Goal: Information Seeking & Learning: Learn about a topic

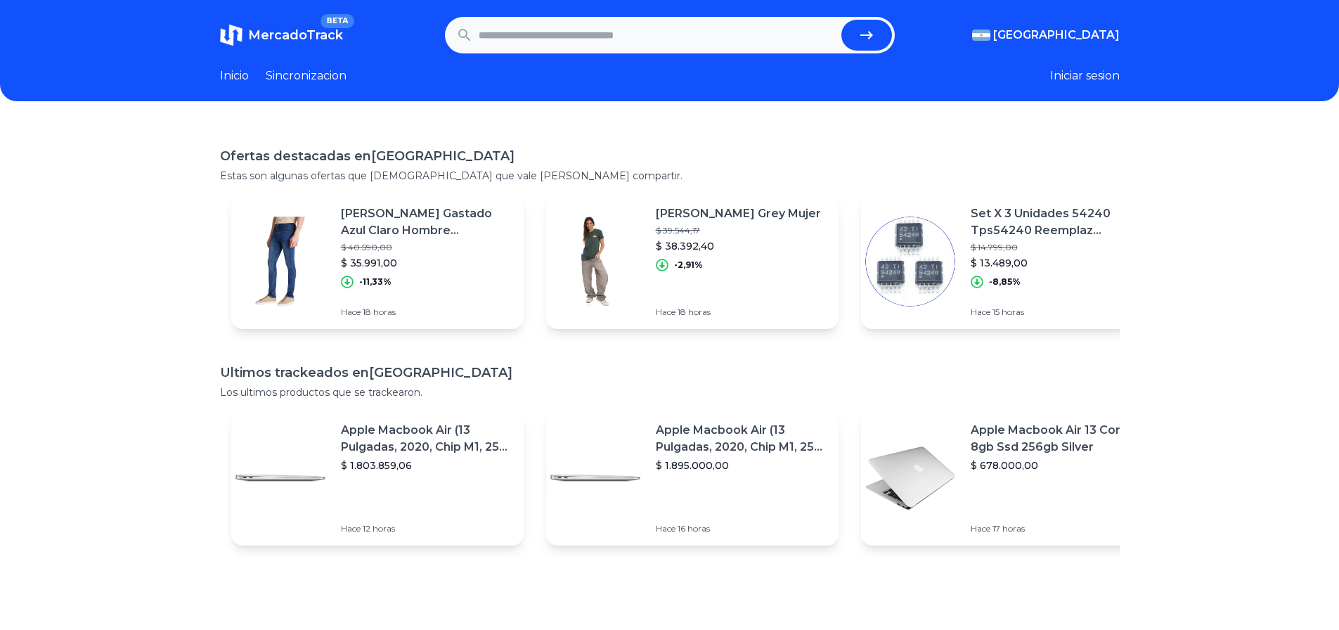
click at [537, 47] on input "text" at bounding box center [657, 35] width 357 height 31
type input "**********"
click at [841, 20] on button "submit" at bounding box center [866, 35] width 51 height 31
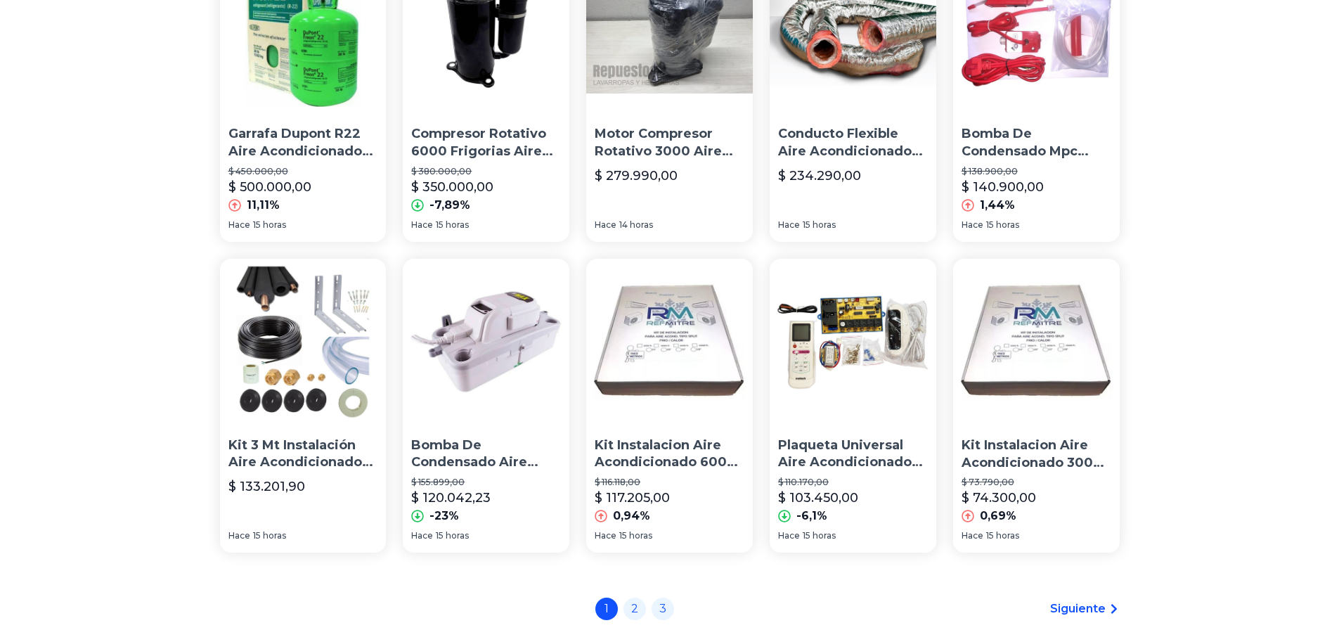
scroll to position [962, 0]
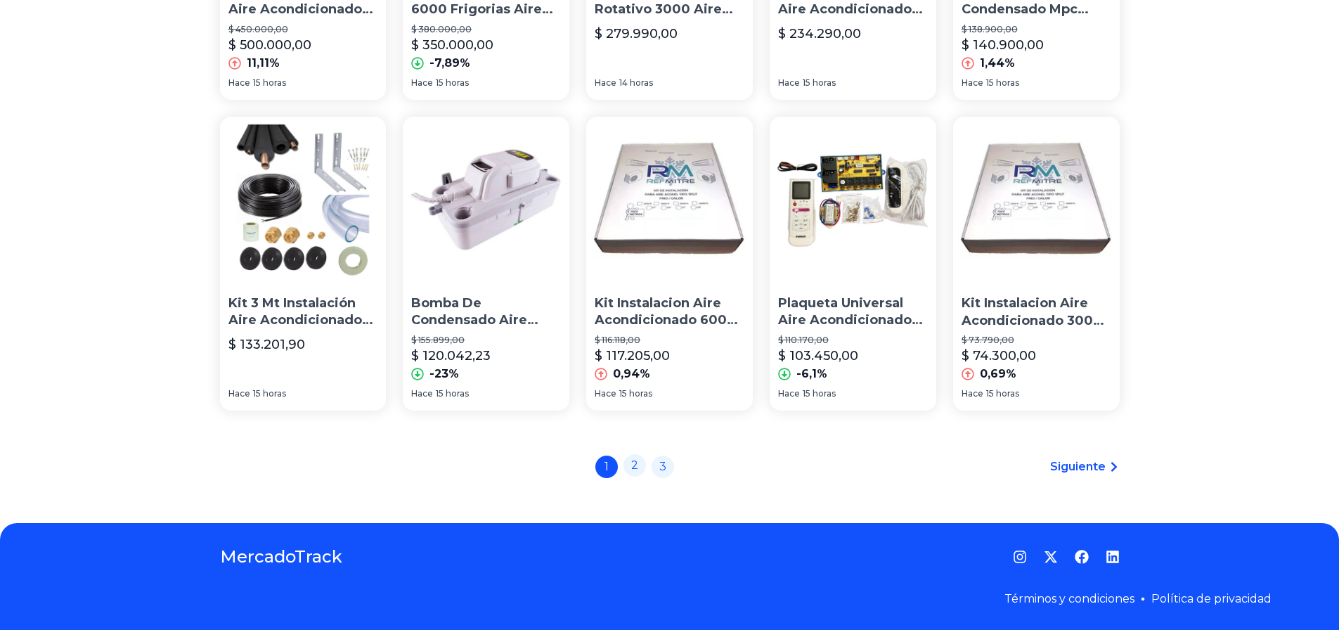
click at [636, 470] on link "2" at bounding box center [634, 465] width 22 height 22
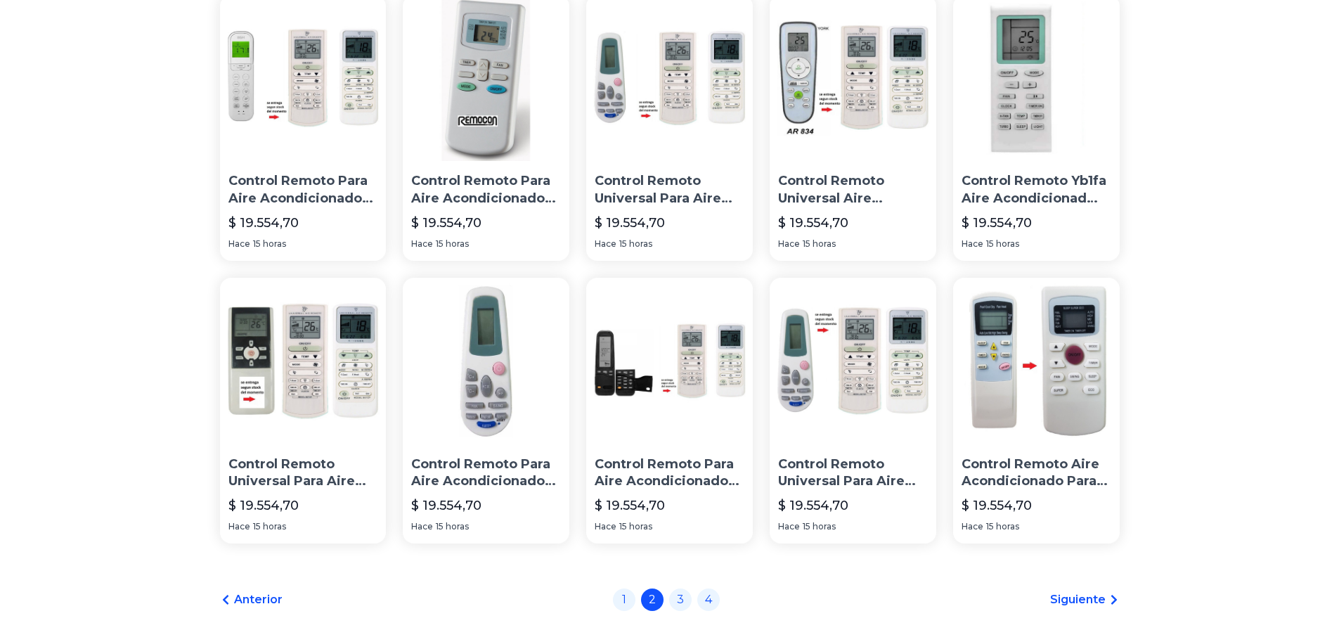
scroll to position [906, 0]
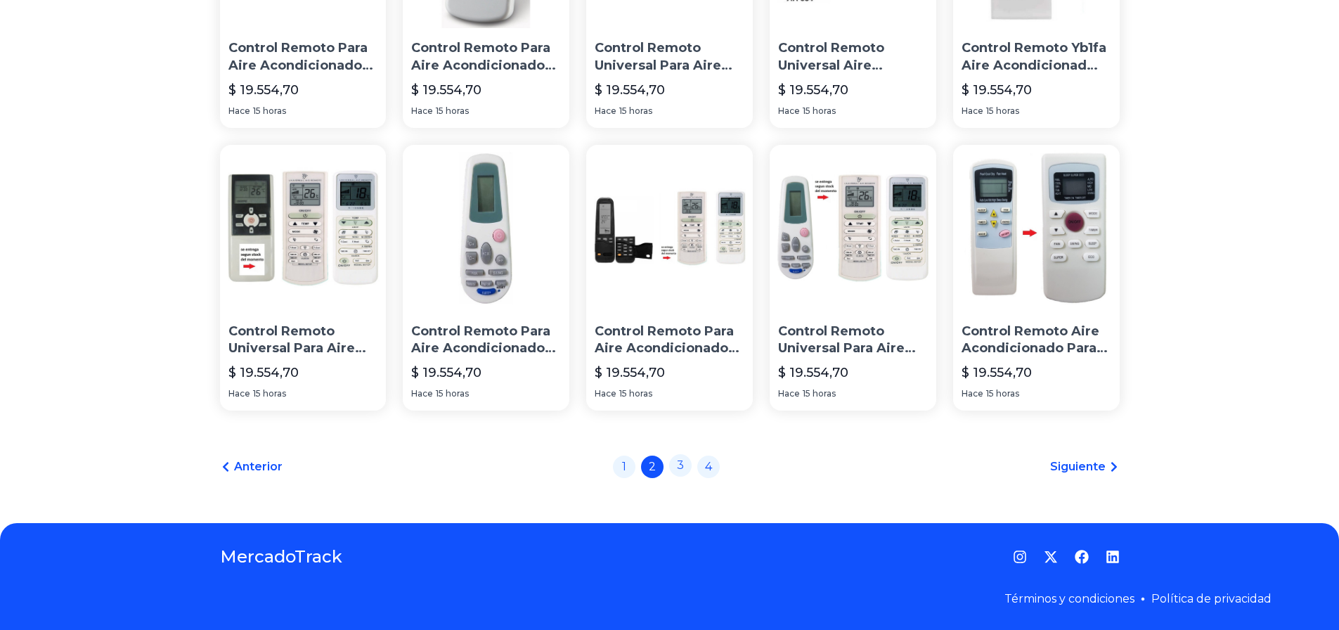
click at [680, 462] on link "3" at bounding box center [680, 465] width 22 height 22
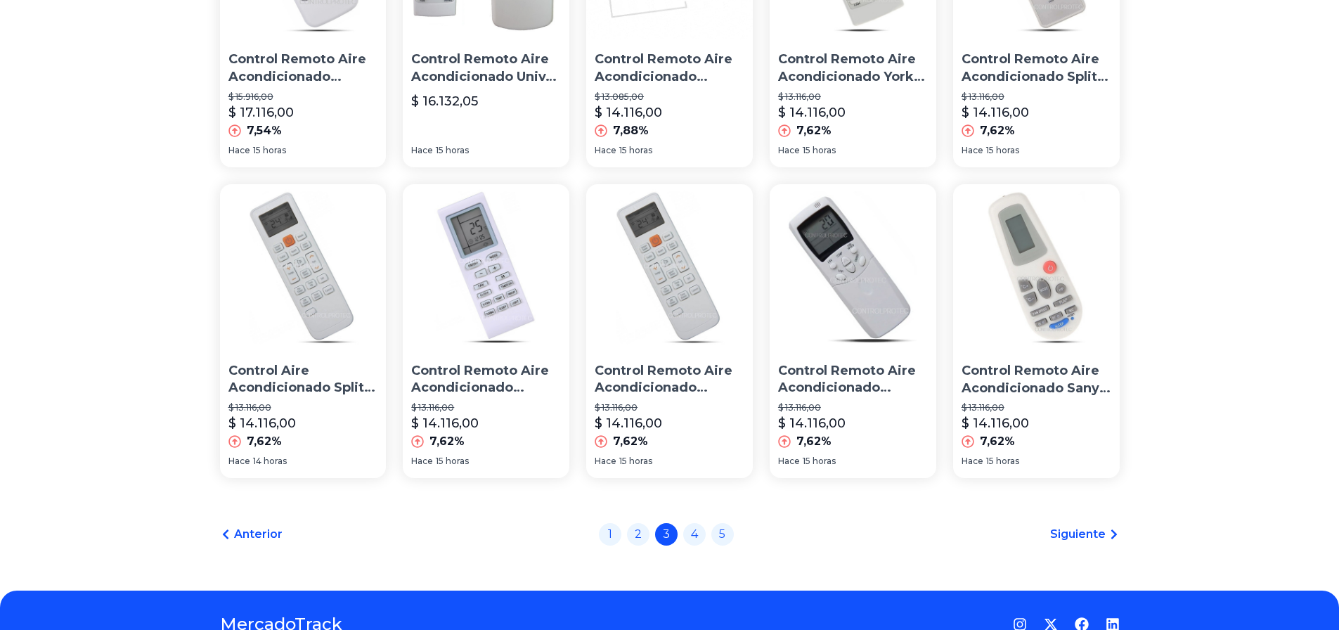
scroll to position [934, 0]
